Goal: Learn about a topic: Learn about a topic

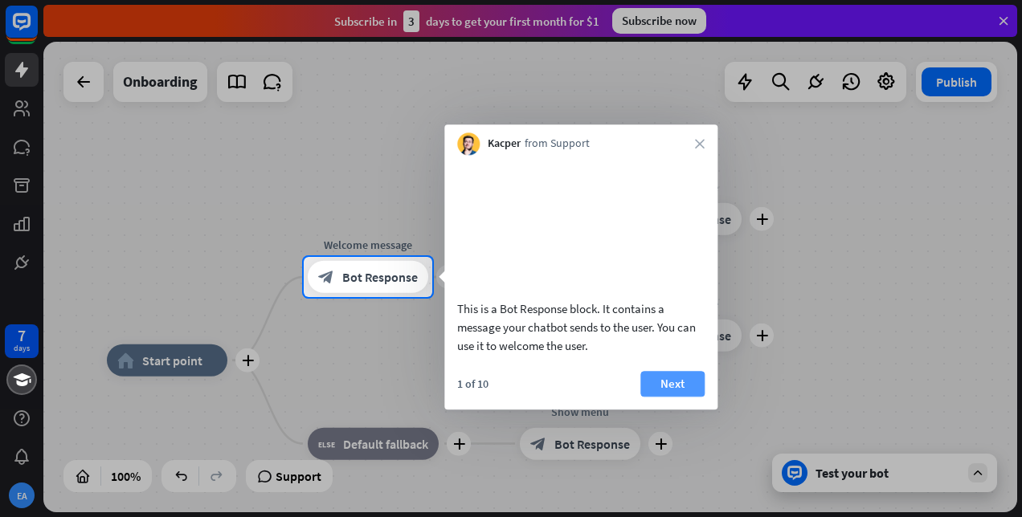
click at [664, 397] on button "Next" at bounding box center [672, 384] width 64 height 26
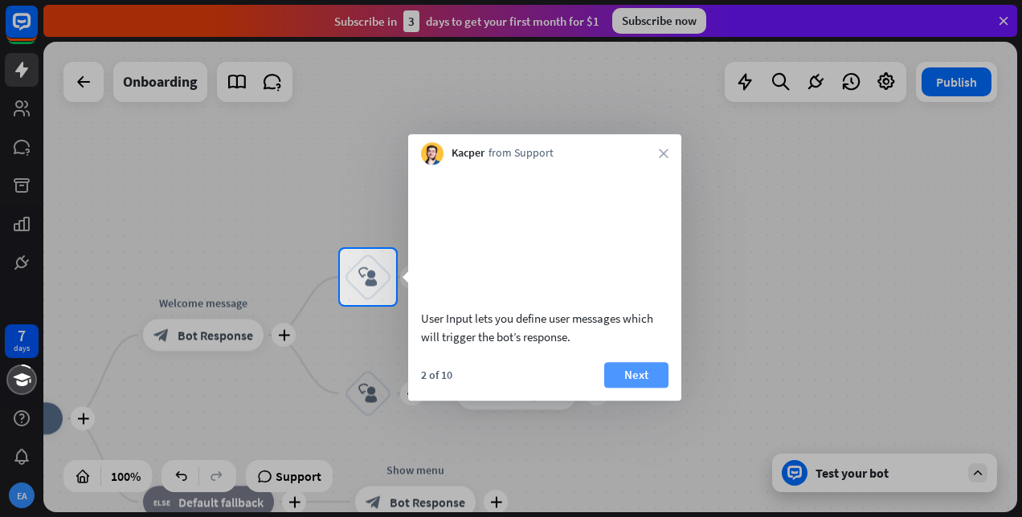
click at [649, 388] on button "Next" at bounding box center [636, 375] width 64 height 26
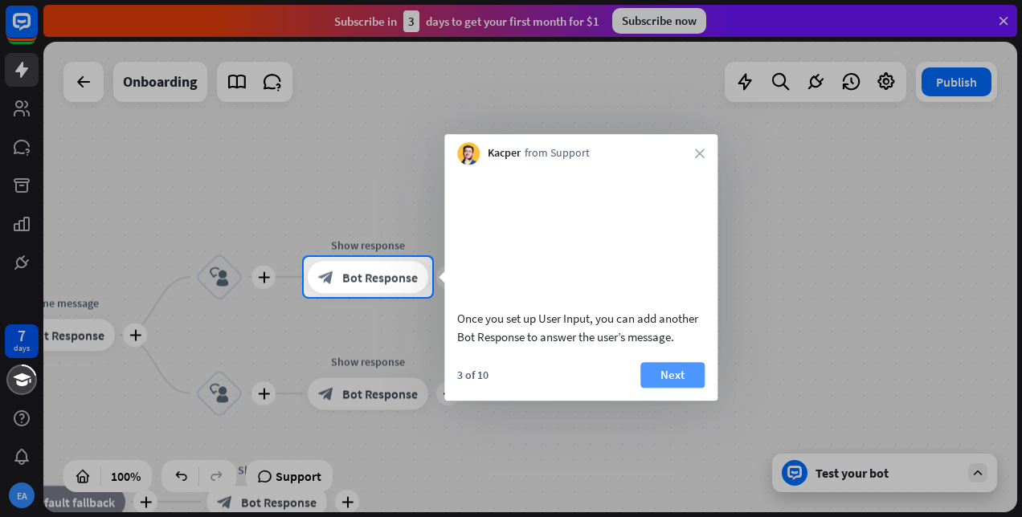
click at [668, 388] on button "Next" at bounding box center [672, 375] width 64 height 26
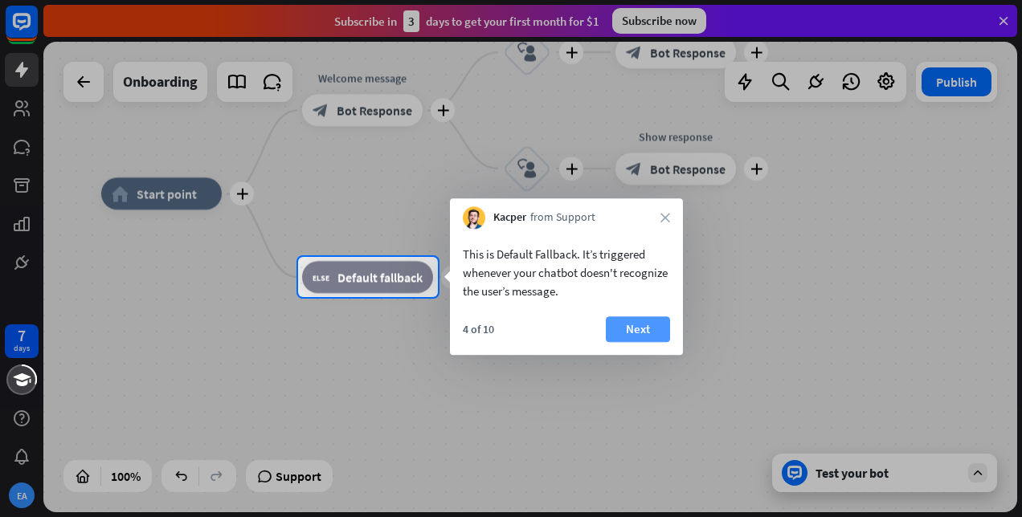
click at [619, 329] on button "Next" at bounding box center [638, 330] width 64 height 26
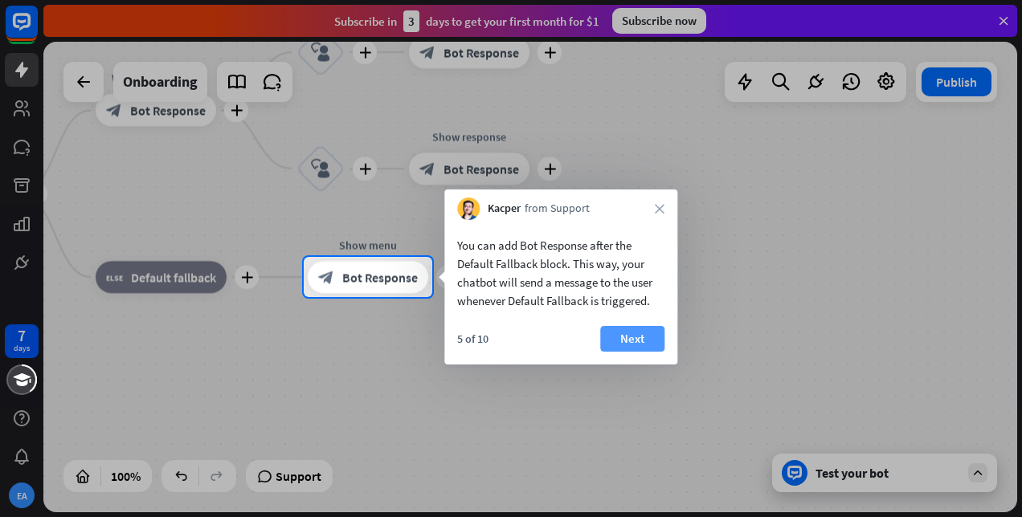
click at [631, 339] on button "Next" at bounding box center [632, 339] width 64 height 26
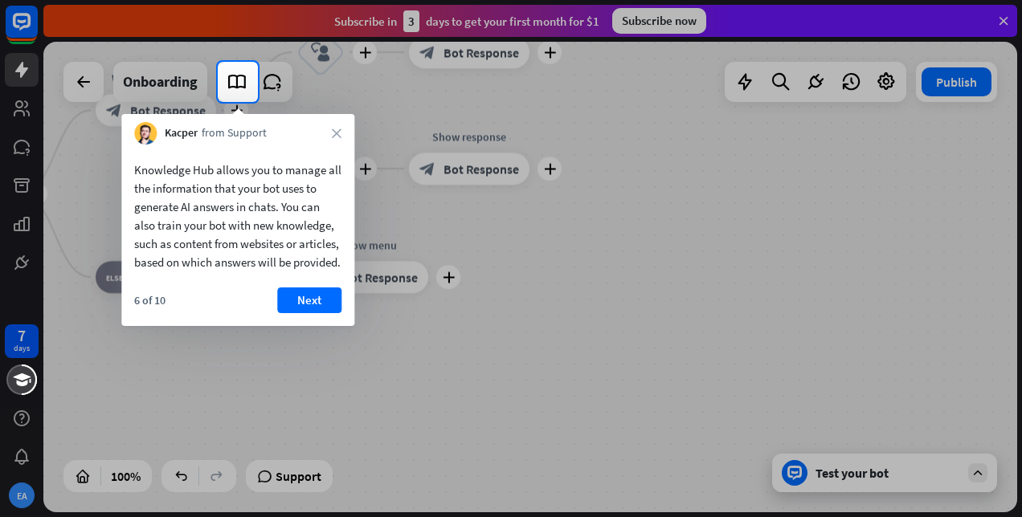
click at [333, 305] on div "Knowledge Hub allows you to manage all the information that your bot uses to ge…" at bounding box center [237, 236] width 233 height 182
click at [337, 135] on icon "close" at bounding box center [337, 134] width 10 height 10
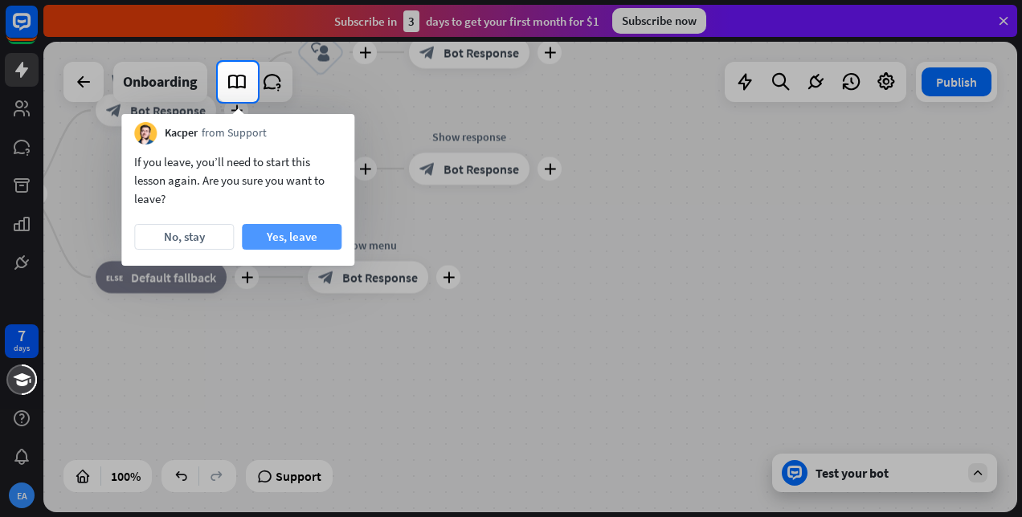
click at [263, 233] on button "Yes, leave" at bounding box center [292, 237] width 100 height 26
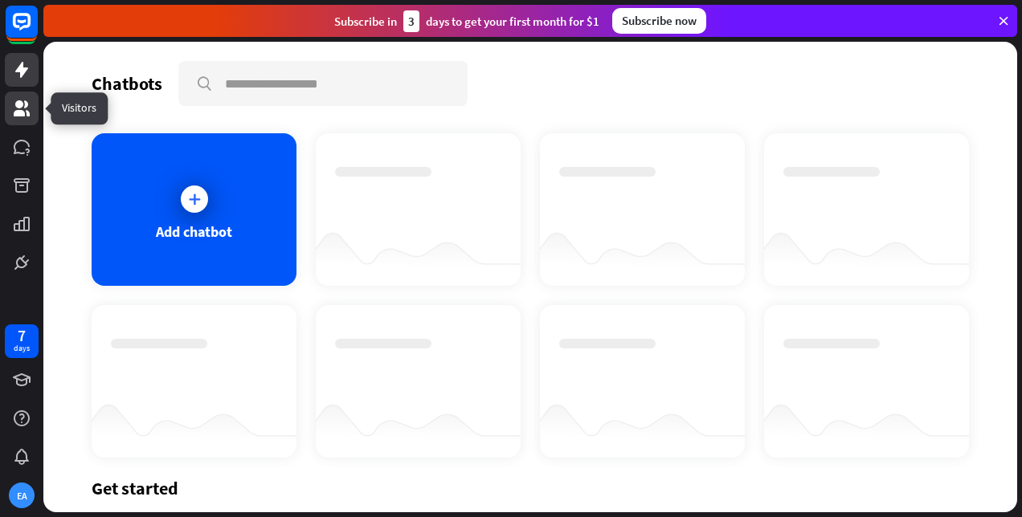
click at [22, 105] on icon at bounding box center [22, 108] width 16 height 16
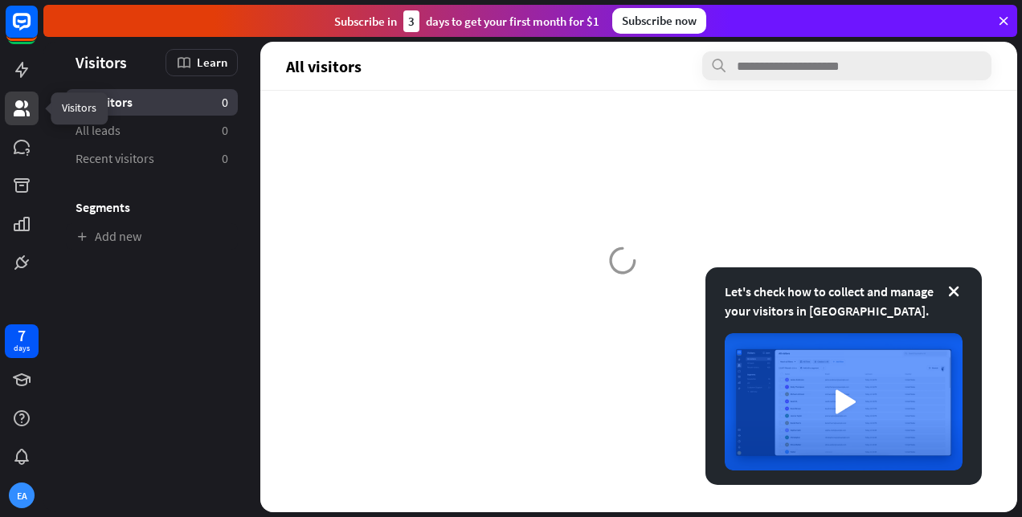
click at [22, 105] on icon at bounding box center [22, 108] width 16 height 16
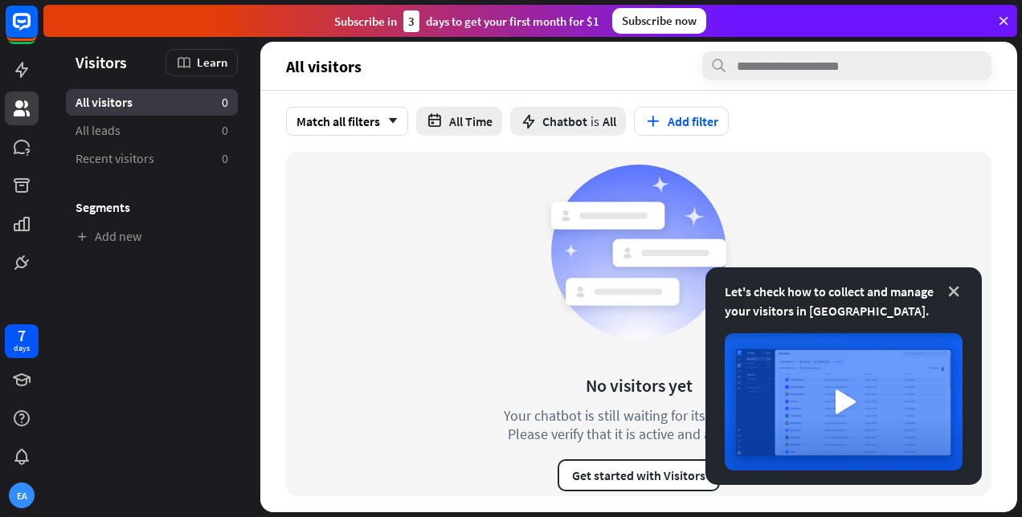
click at [949, 296] on icon at bounding box center [954, 292] width 16 height 16
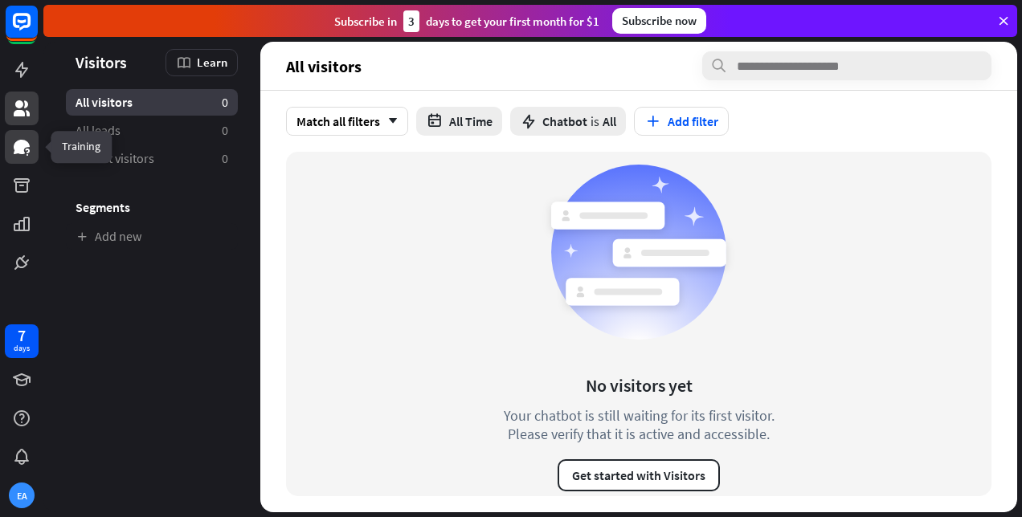
click at [25, 140] on icon at bounding box center [21, 146] width 19 height 19
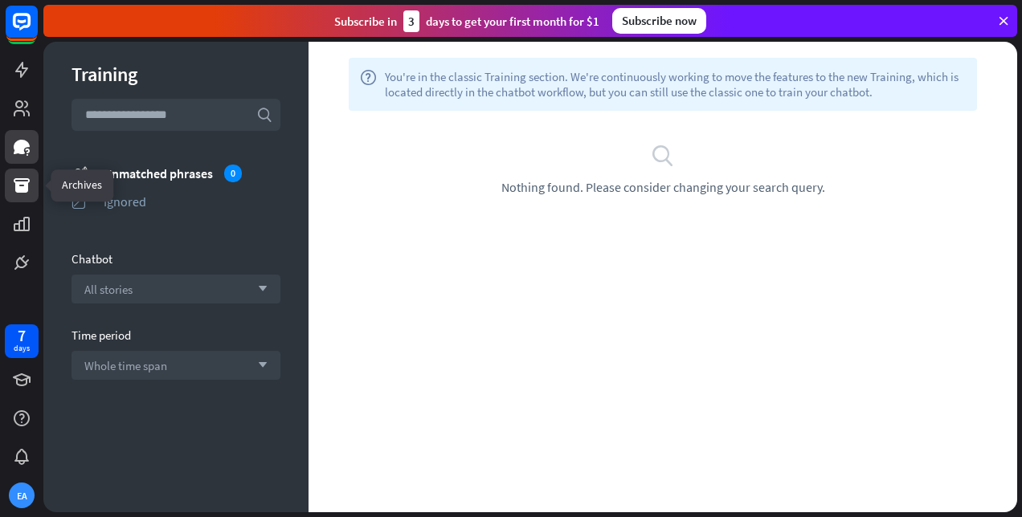
click at [19, 181] on icon at bounding box center [21, 185] width 19 height 19
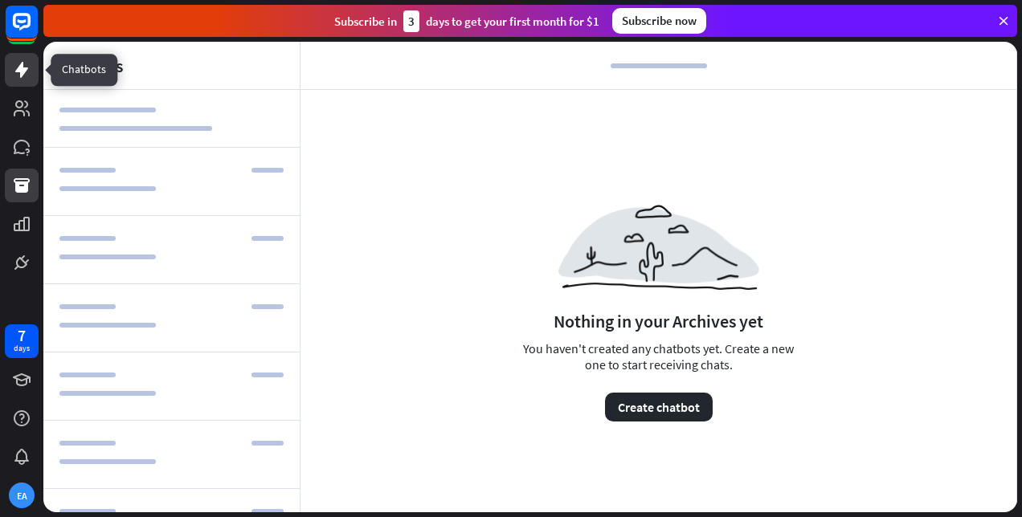
click at [22, 71] on icon at bounding box center [21, 70] width 13 height 16
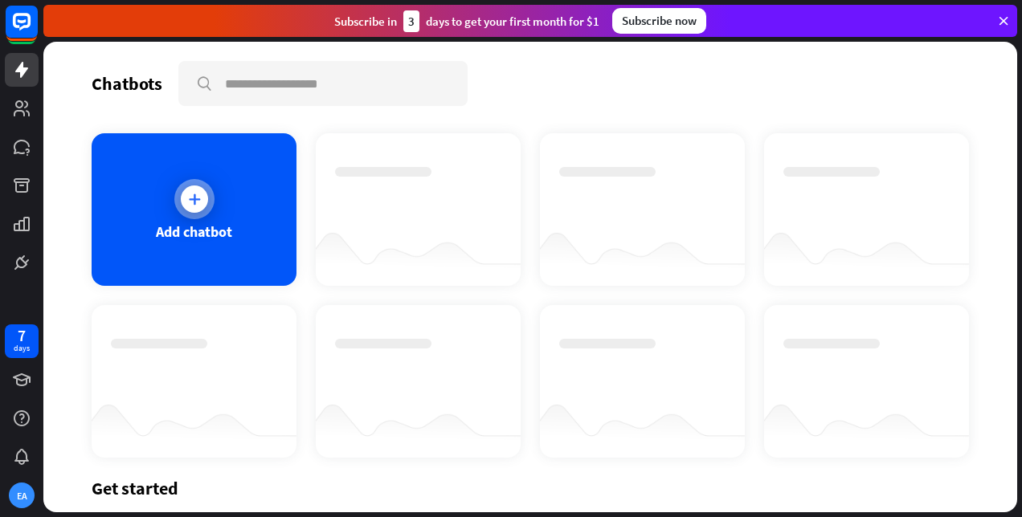
click at [196, 194] on icon at bounding box center [194, 199] width 16 height 16
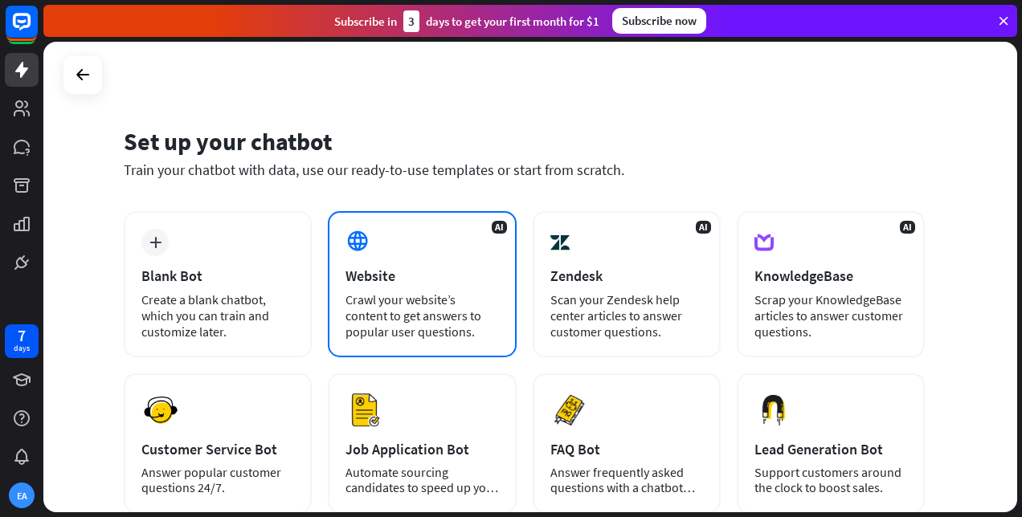
click at [443, 285] on div "AI Website Crawl your website’s content to get answers to popular user question…" at bounding box center [422, 284] width 188 height 146
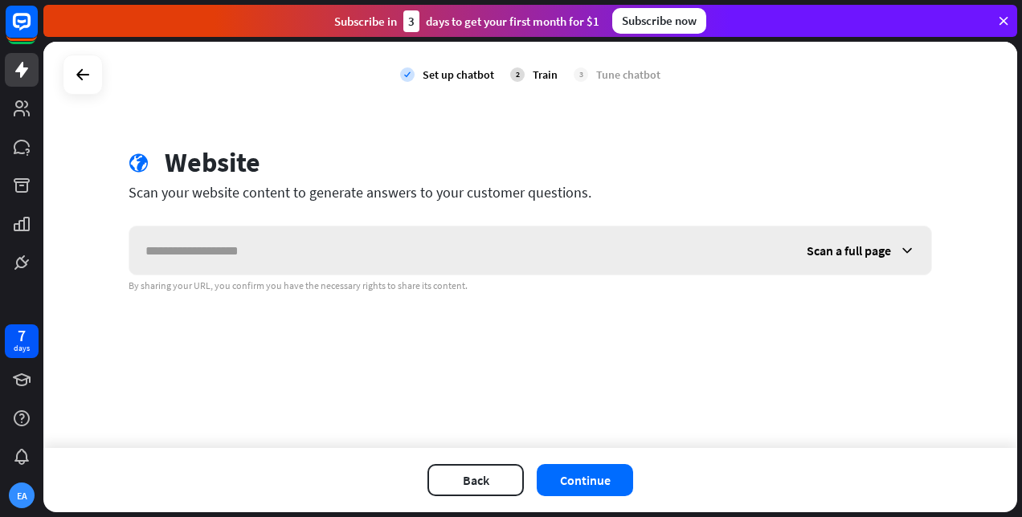
click at [292, 251] on input "text" at bounding box center [459, 251] width 661 height 48
click at [86, 79] on icon at bounding box center [82, 74] width 19 height 19
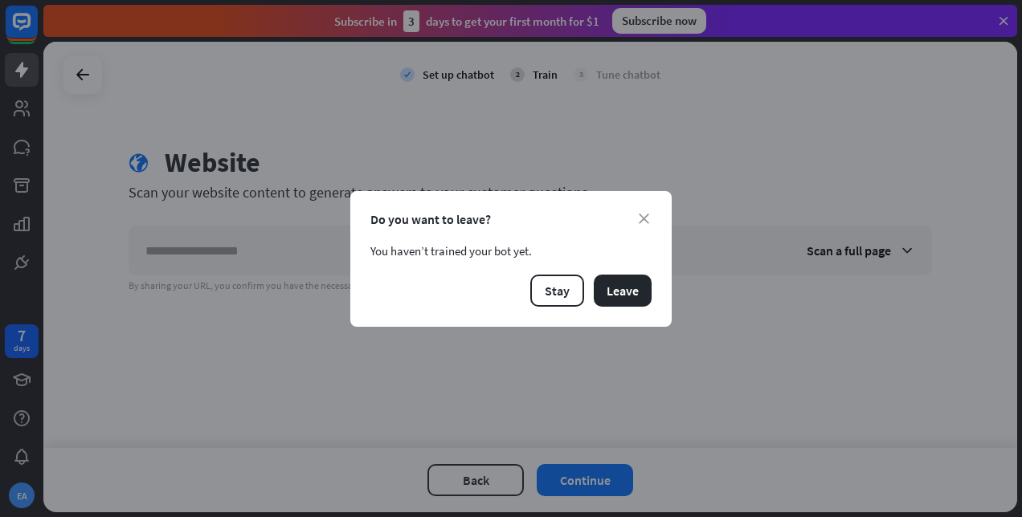
click at [647, 212] on div "Do you want to leave?" at bounding box center [510, 219] width 281 height 16
click at [643, 218] on icon "close" at bounding box center [644, 219] width 10 height 10
